Goal: Information Seeking & Learning: Learn about a topic

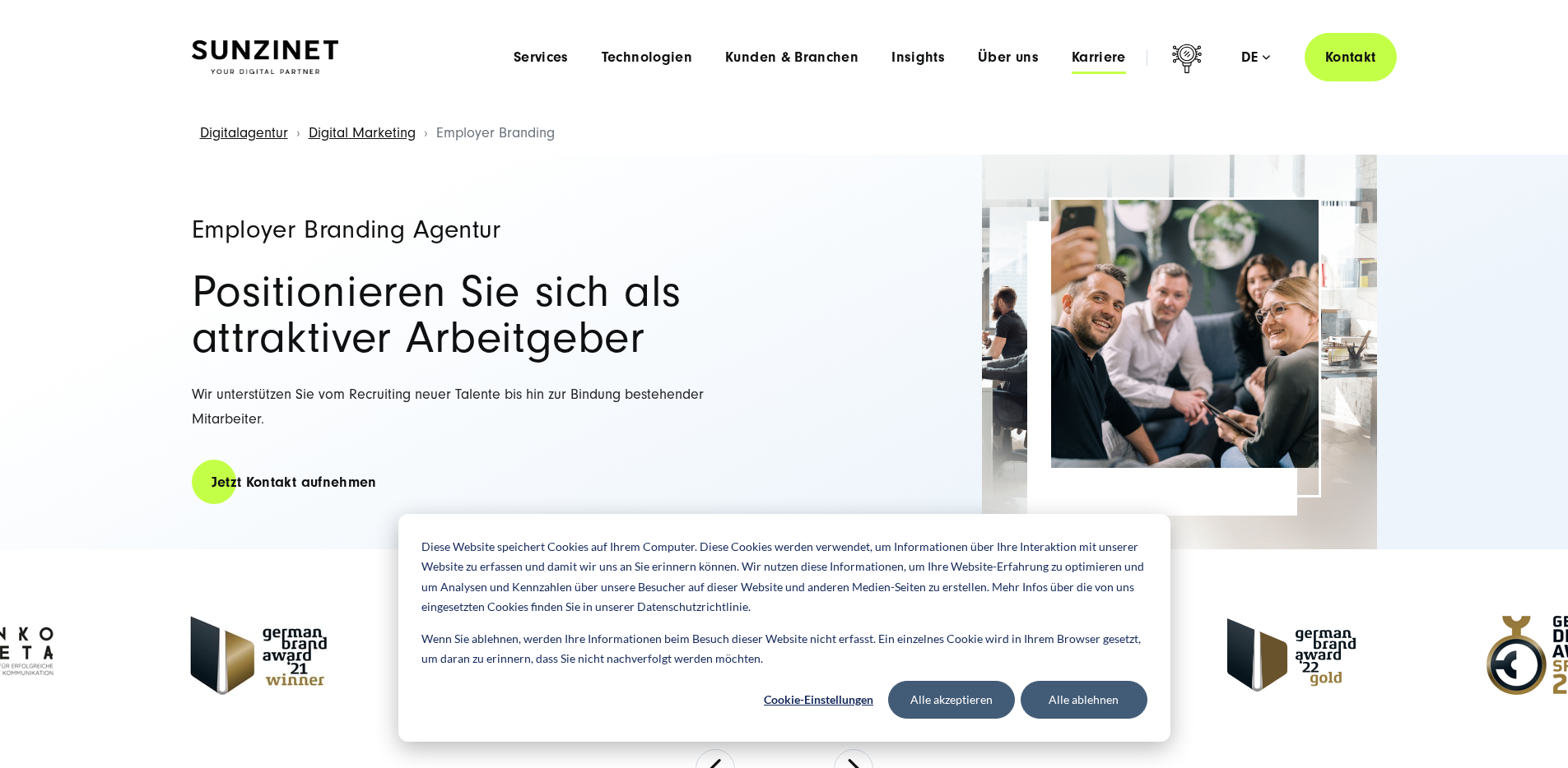
click at [1072, 57] on span "Karriere" at bounding box center [1099, 58] width 54 height 17
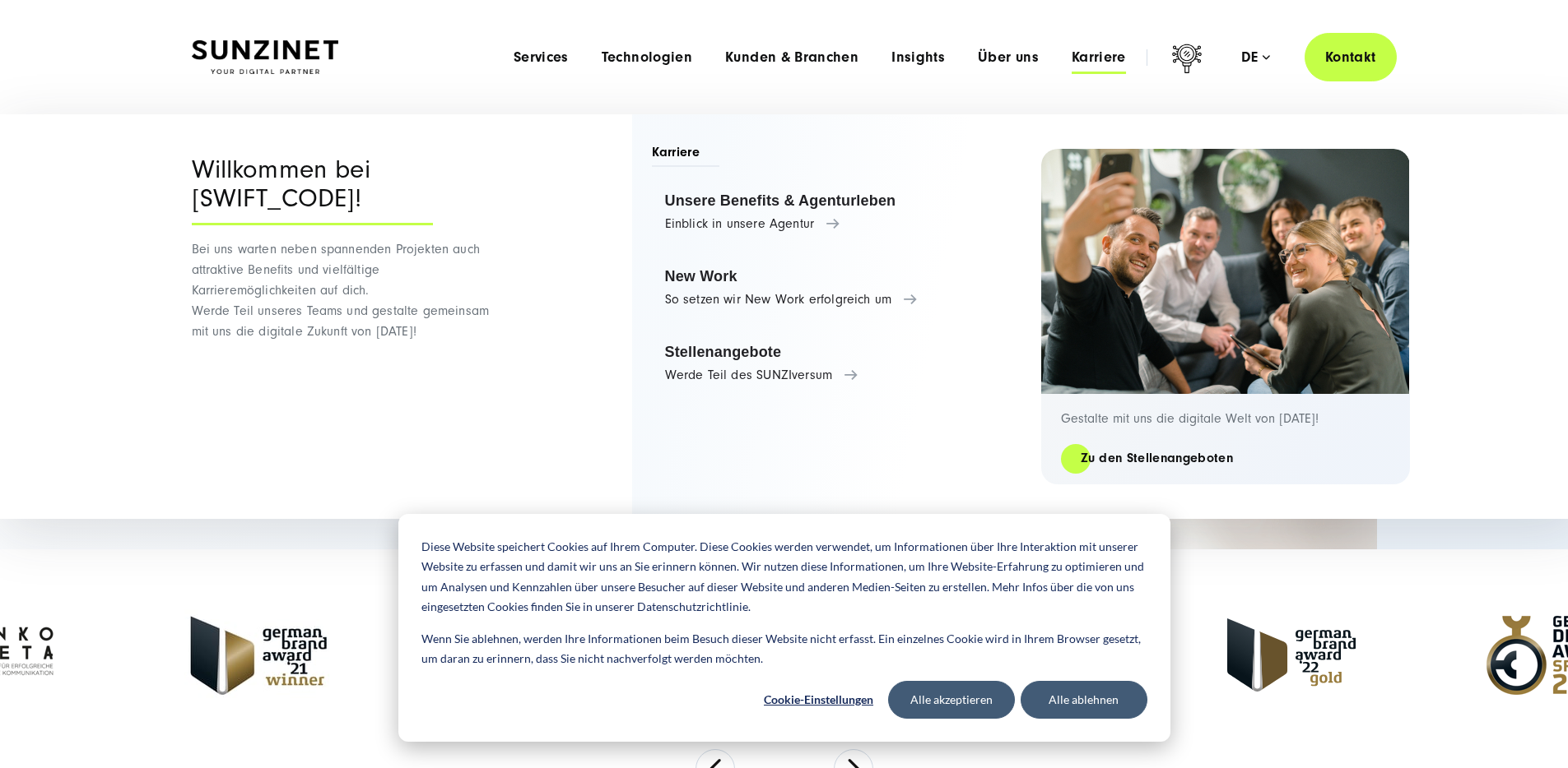
click at [1072, 57] on span "Karriere" at bounding box center [1099, 58] width 54 height 17
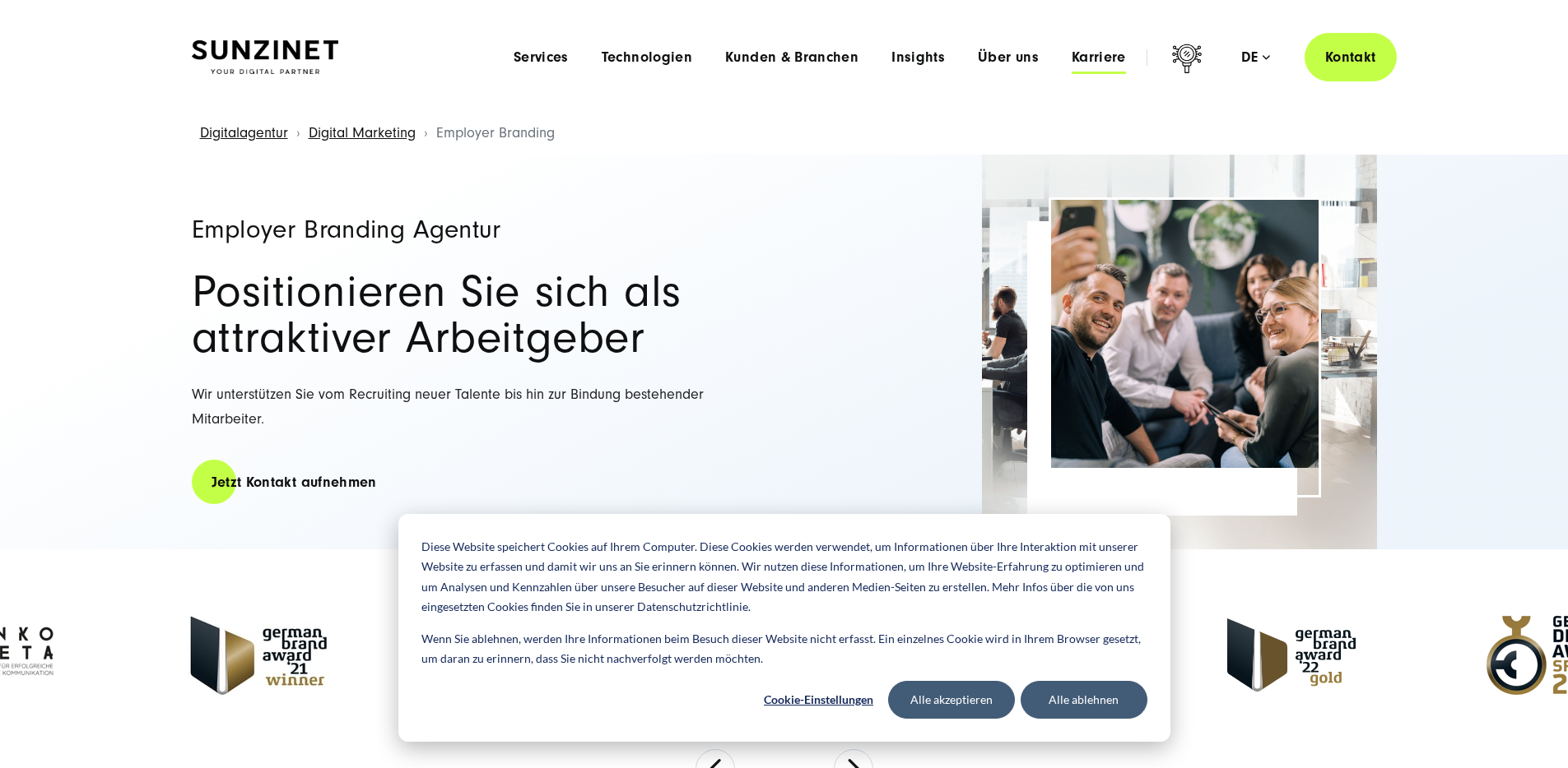
click at [1072, 57] on span "Karriere" at bounding box center [1099, 58] width 54 height 17
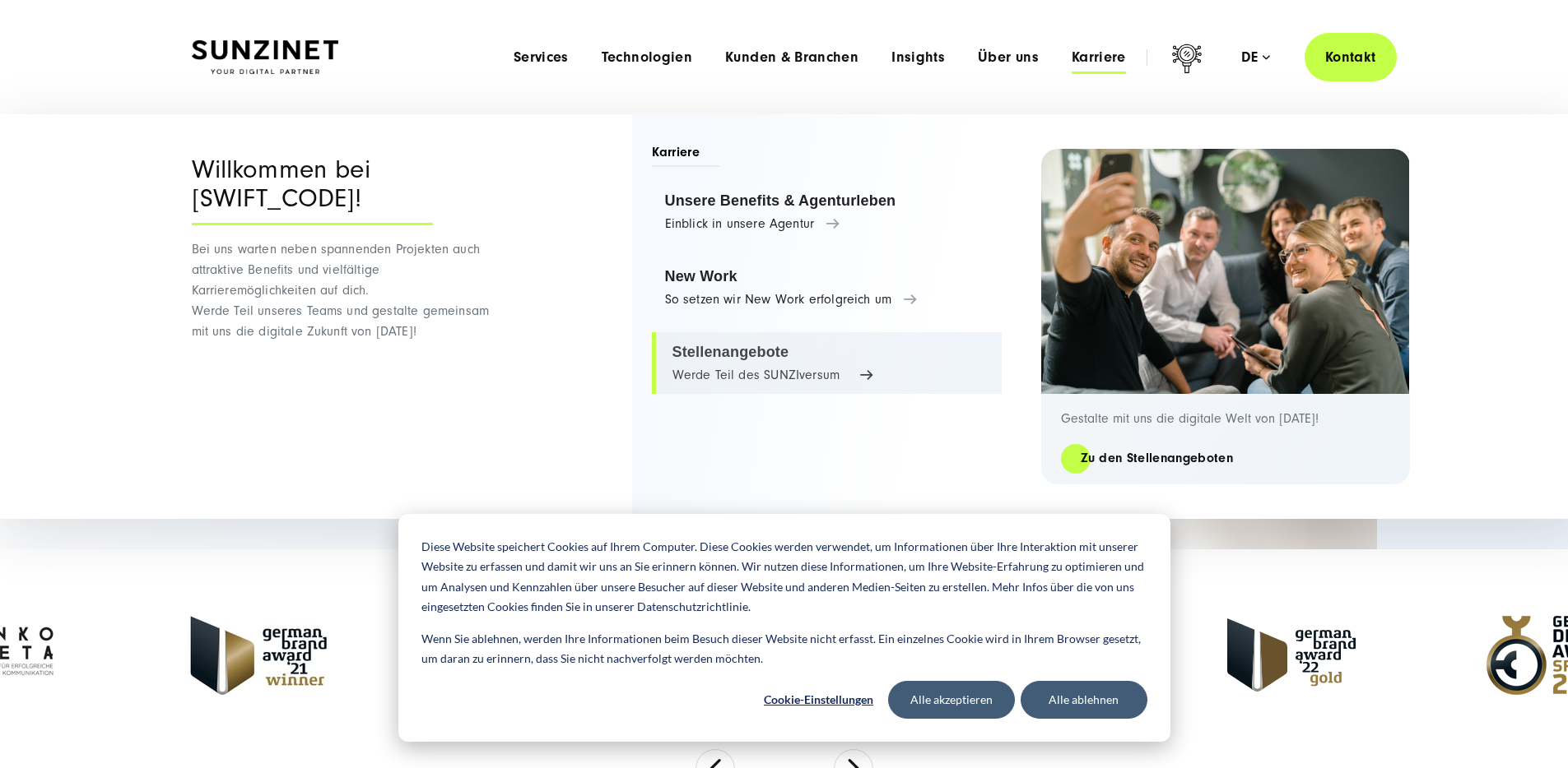
click at [743, 354] on link "Stellenangebote Werde Teil des SUNZIversum" at bounding box center [826, 363] width 349 height 63
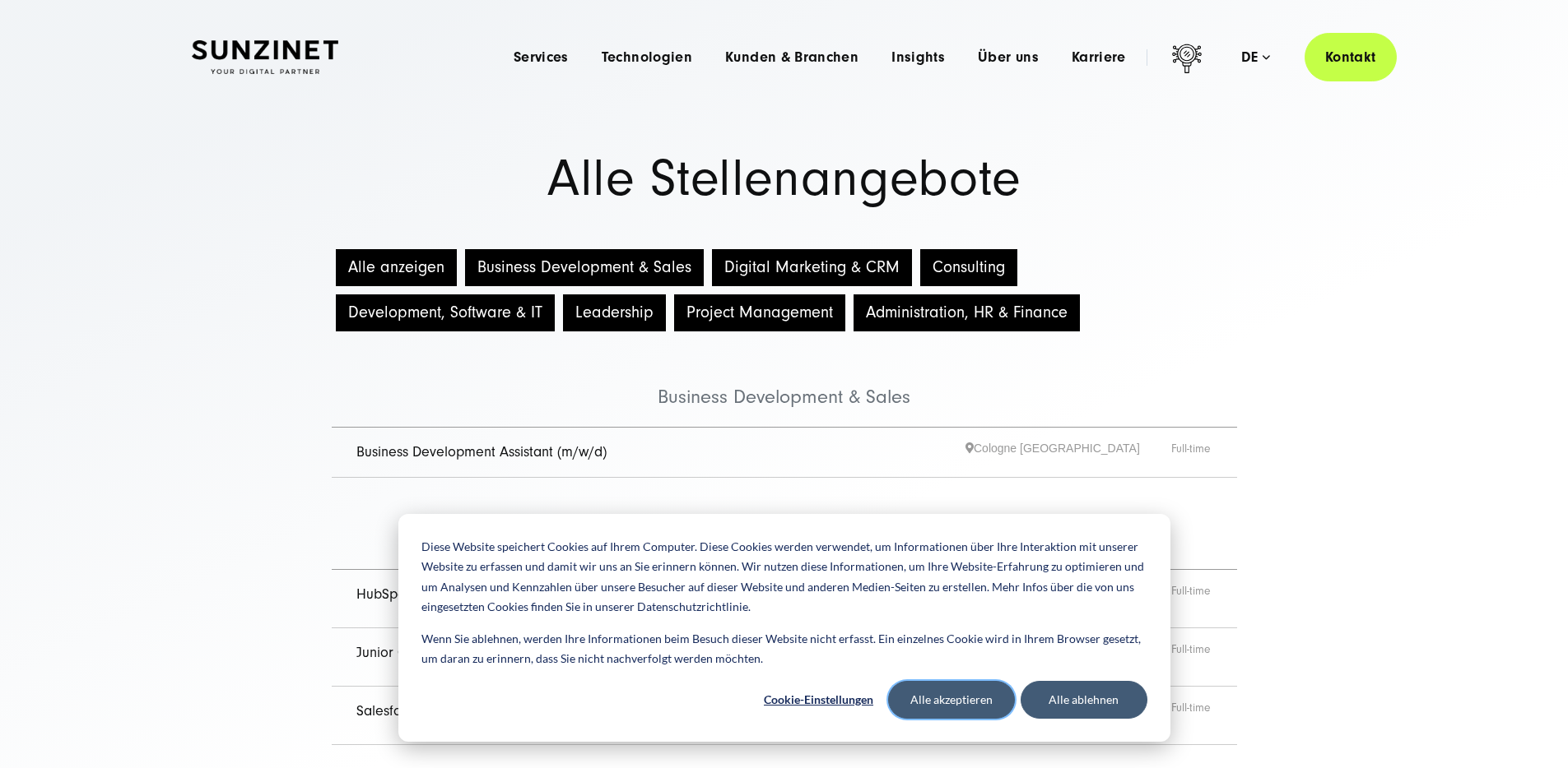
click at [936, 697] on button "Alle akzeptieren" at bounding box center [951, 700] width 127 height 38
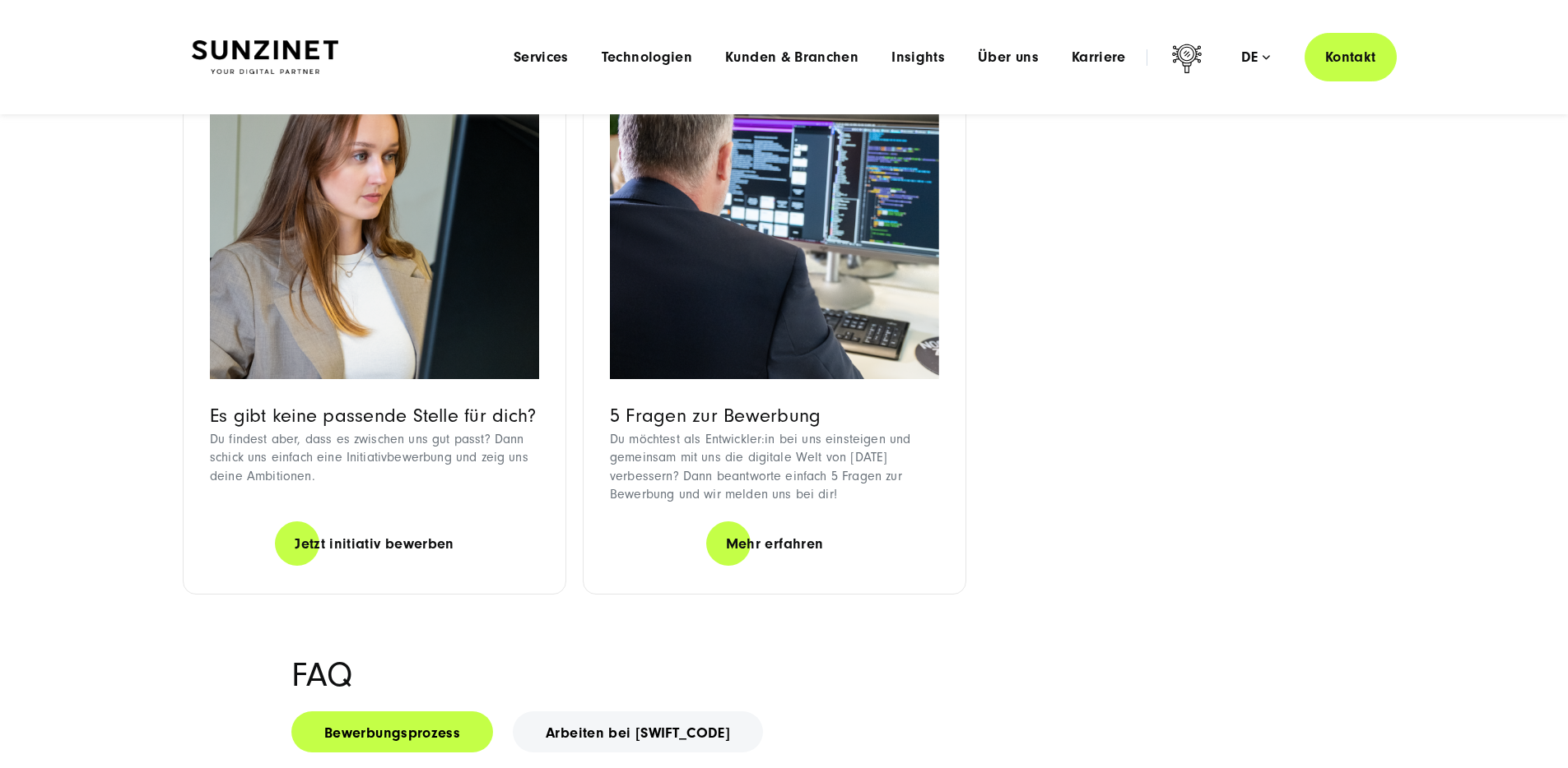
scroll to position [1443, 0]
